Goal: Task Accomplishment & Management: Use online tool/utility

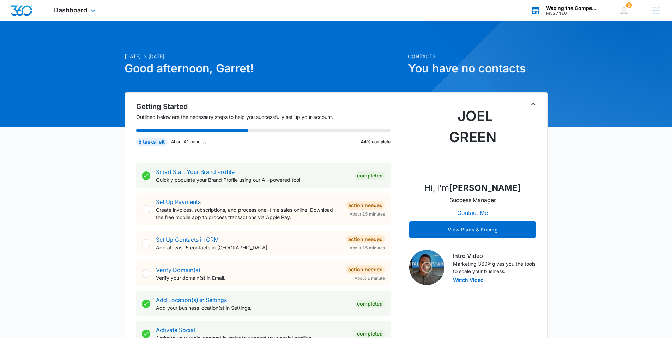
click at [567, 10] on div "Waxing the Competition LLC" at bounding box center [571, 8] width 51 height 6
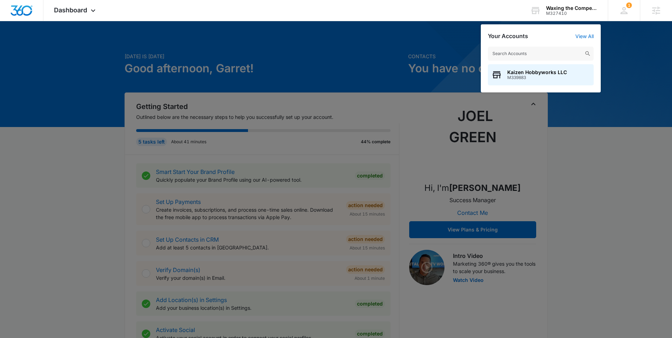
click at [411, 54] on div at bounding box center [336, 169] width 672 height 338
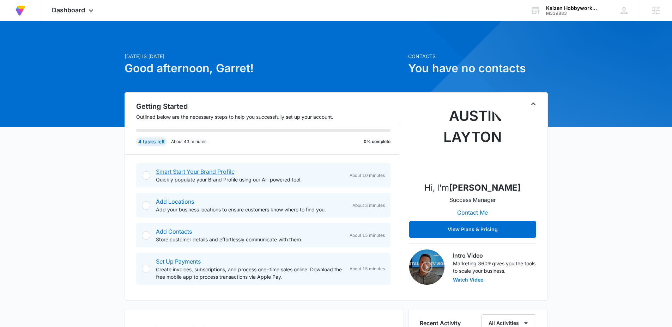
click at [214, 171] on link "Smart Start Your Brand Profile" at bounding box center [195, 171] width 79 height 7
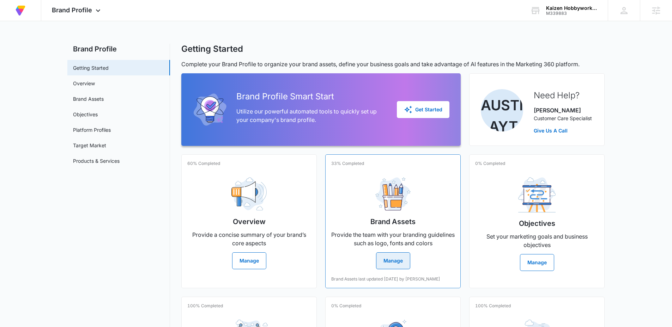
click at [392, 263] on button "Manage" at bounding box center [393, 260] width 34 height 17
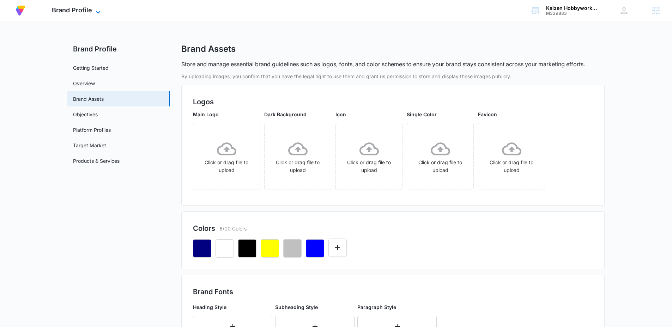
click at [88, 13] on span "Brand Profile" at bounding box center [72, 9] width 40 height 7
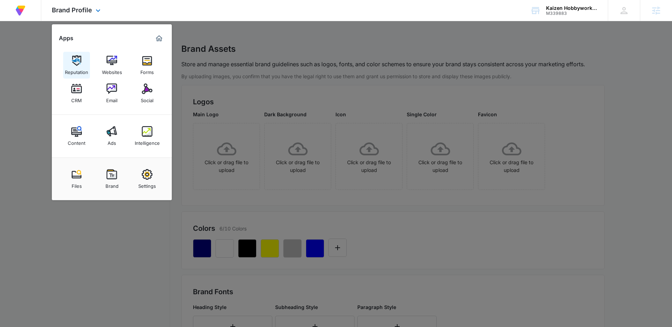
click at [79, 62] on img at bounding box center [76, 60] width 11 height 11
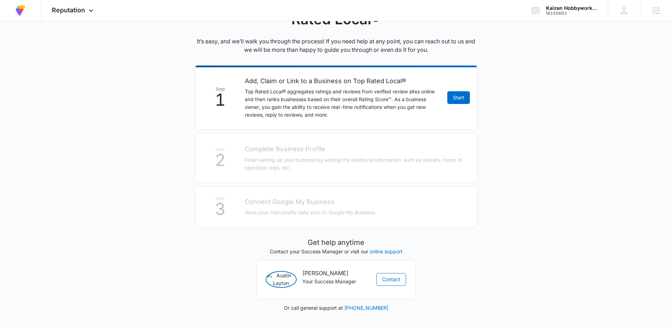
scroll to position [105, 0]
click at [454, 93] on link "Start" at bounding box center [458, 97] width 23 height 13
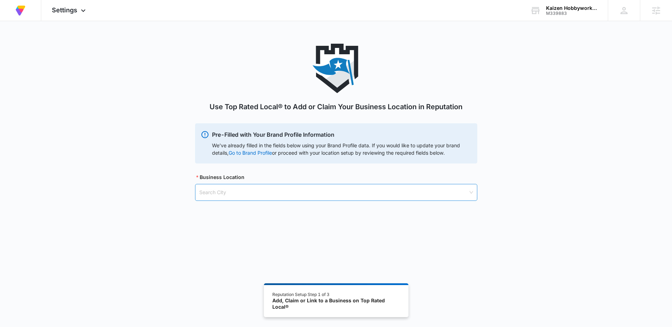
click at [261, 191] on input "search" at bounding box center [333, 192] width 269 height 16
